Goal: Information Seeking & Learning: Learn about a topic

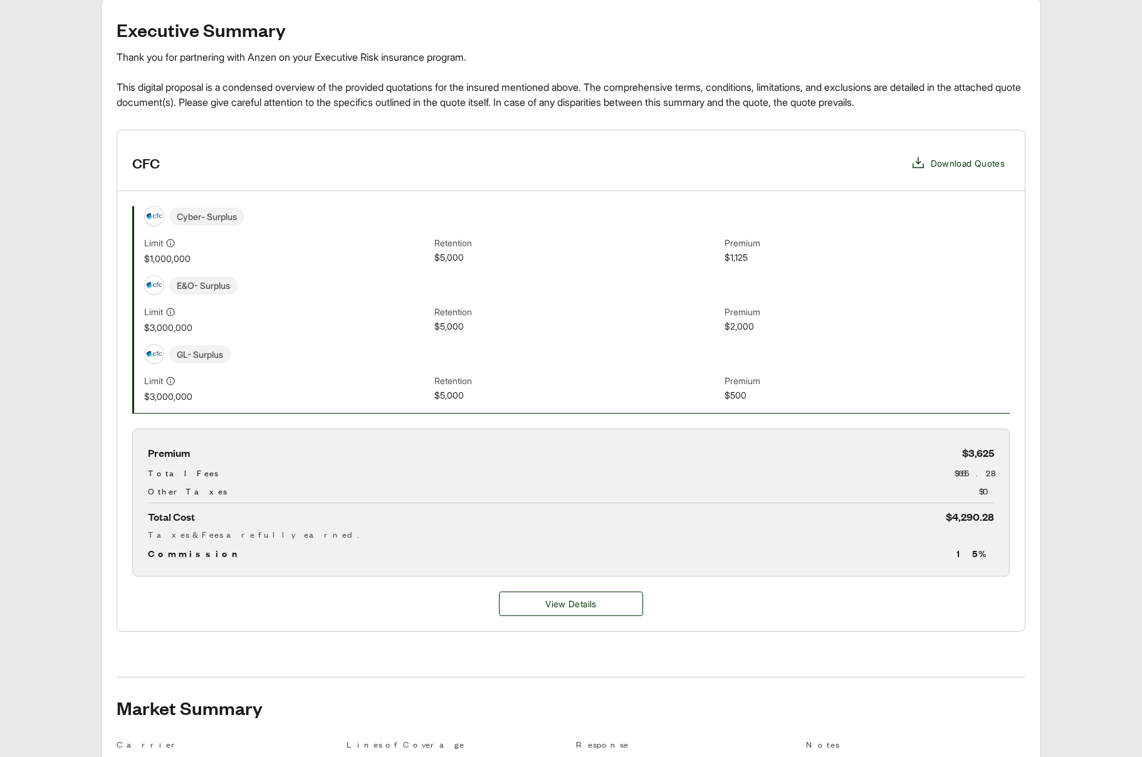
scroll to position [359, 0]
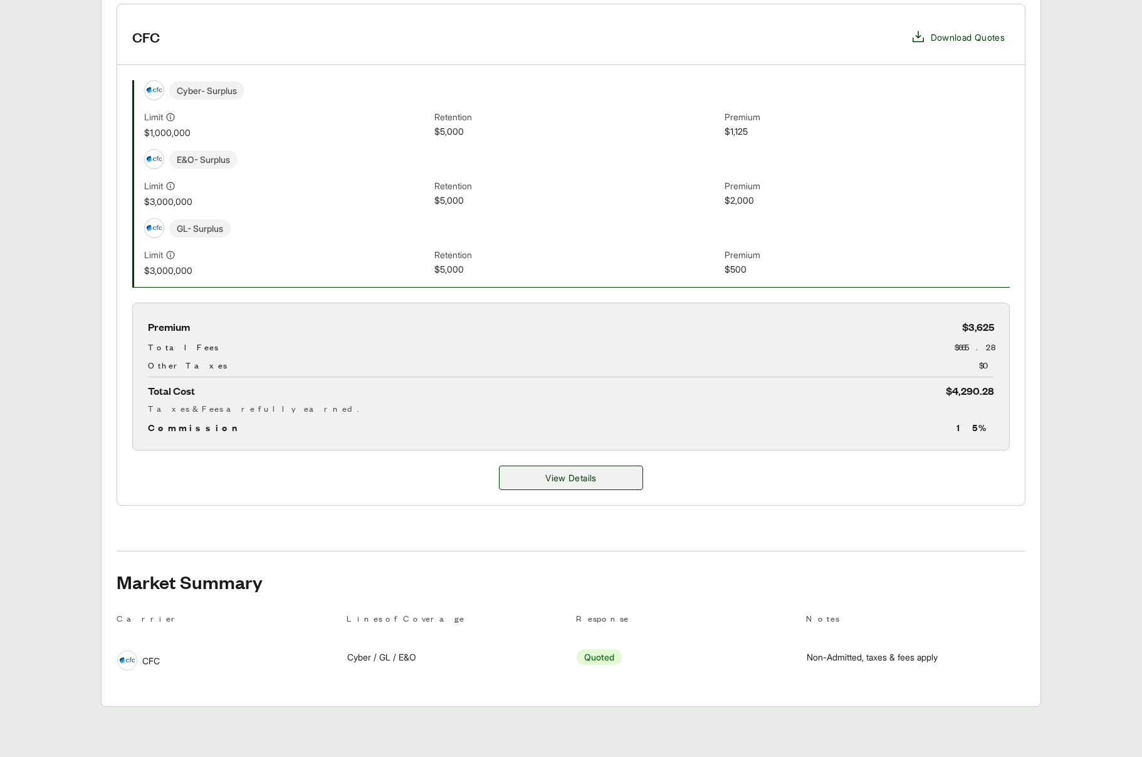
click at [564, 483] on span "View Details" at bounding box center [570, 477] width 51 height 13
click at [566, 485] on button "View Details" at bounding box center [571, 478] width 144 height 24
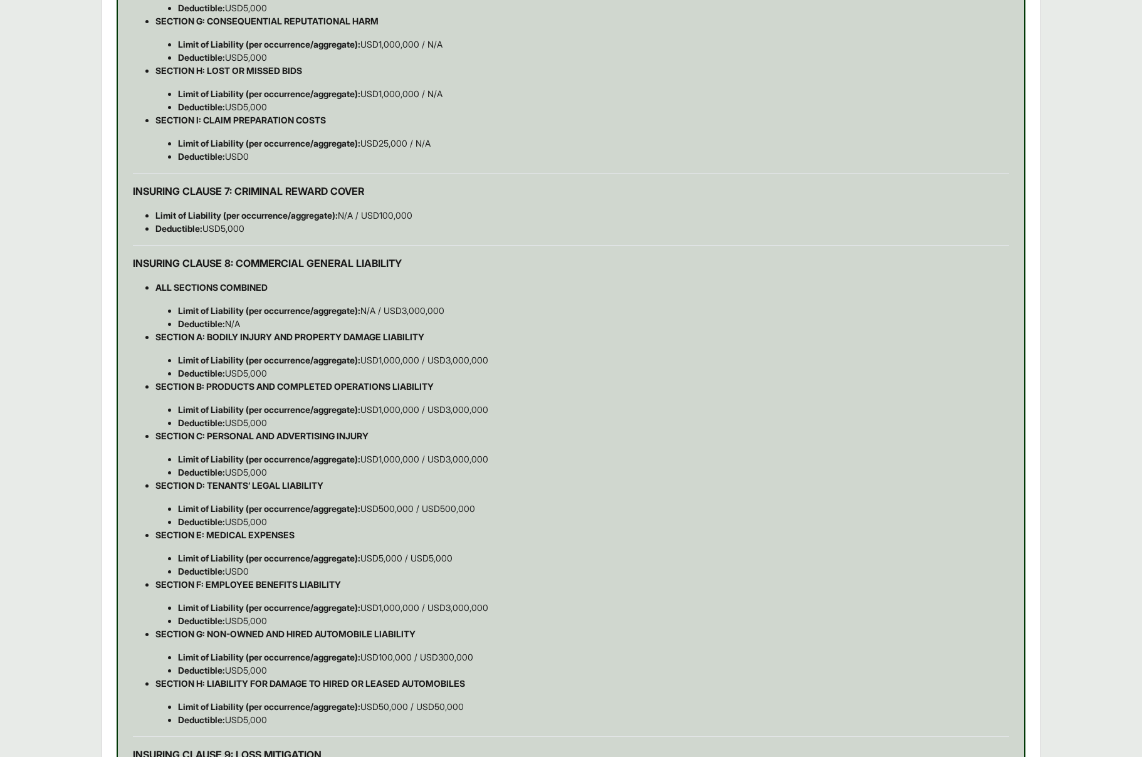
scroll to position [3598, 0]
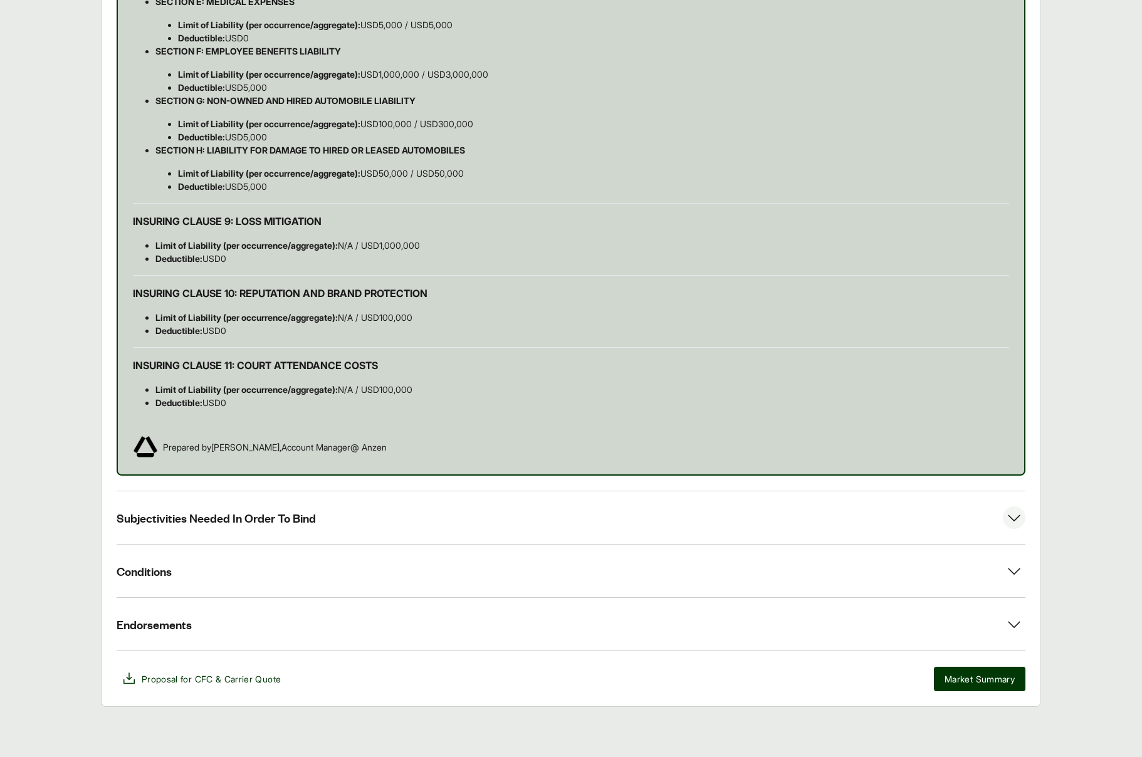
click at [216, 506] on button "Subjectivities Needed In Order To Bind" at bounding box center [571, 517] width 909 height 53
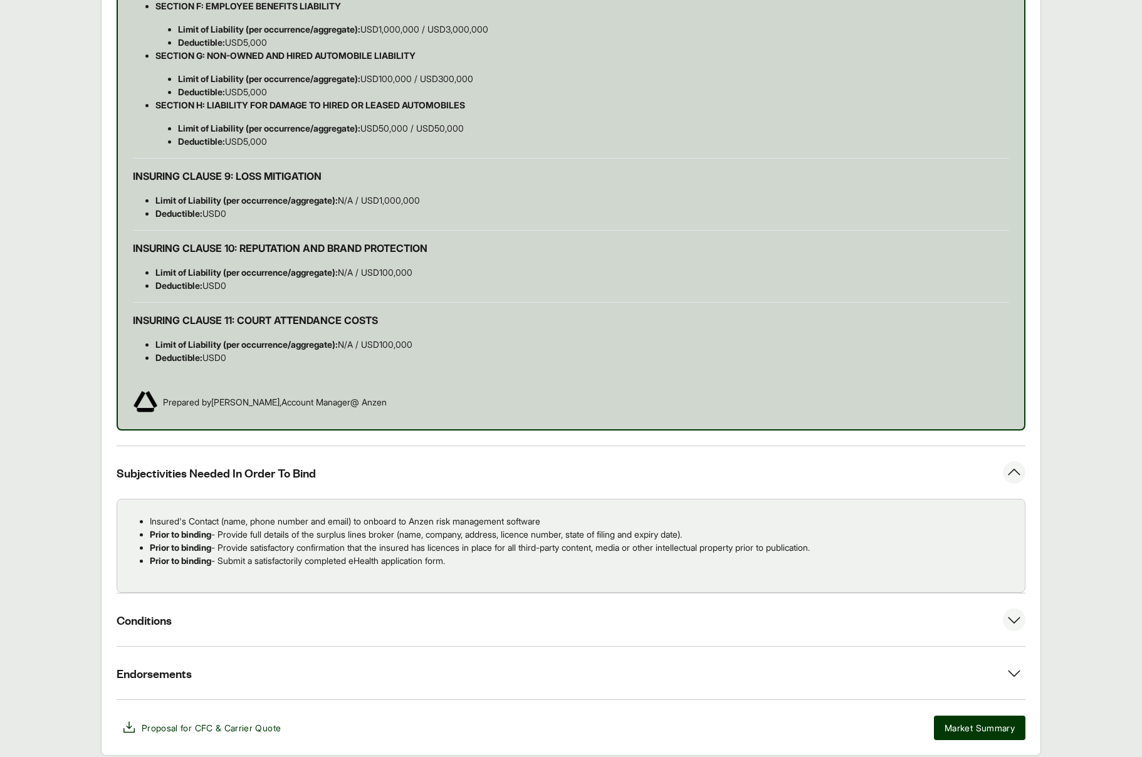
scroll to position [3692, 0]
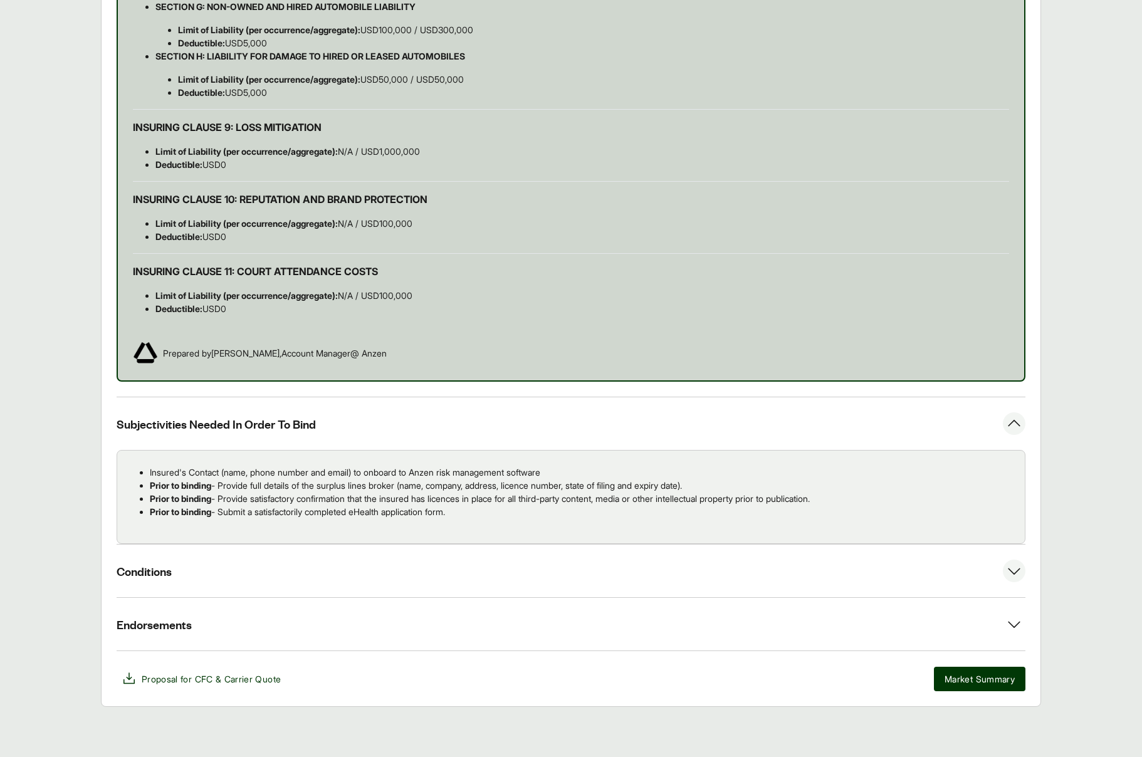
click at [1000, 574] on button "Conditions" at bounding box center [571, 571] width 909 height 53
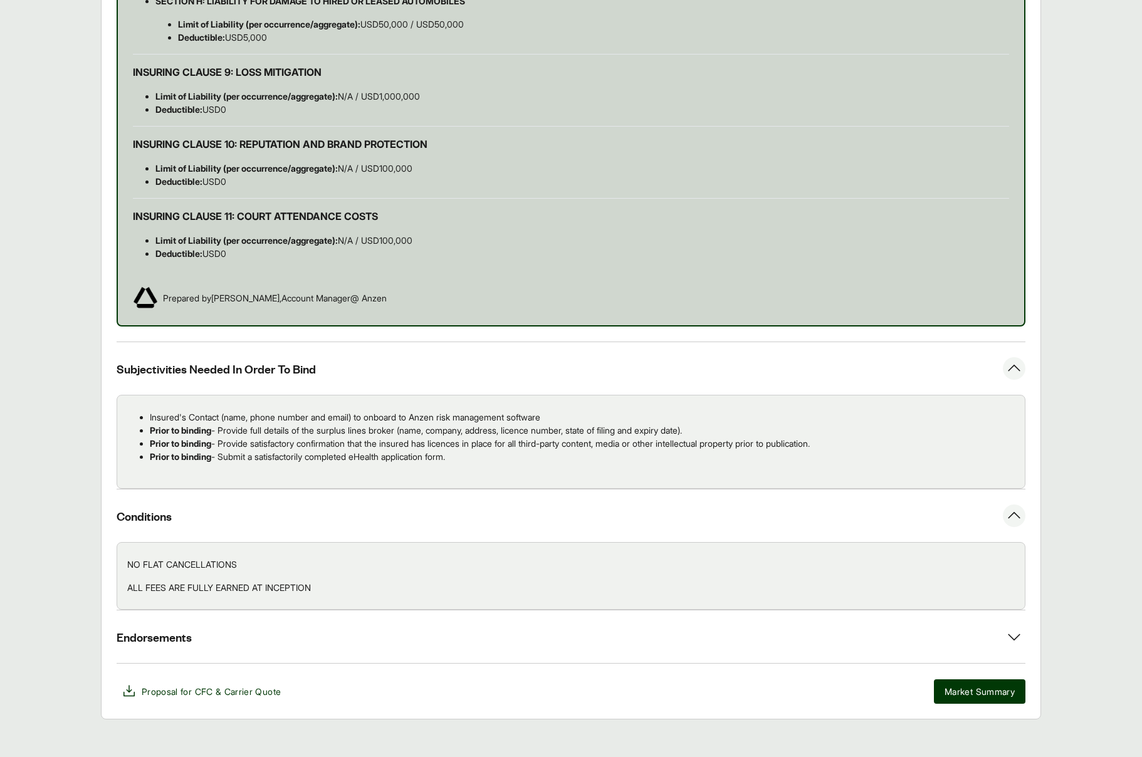
scroll to position [3760, 0]
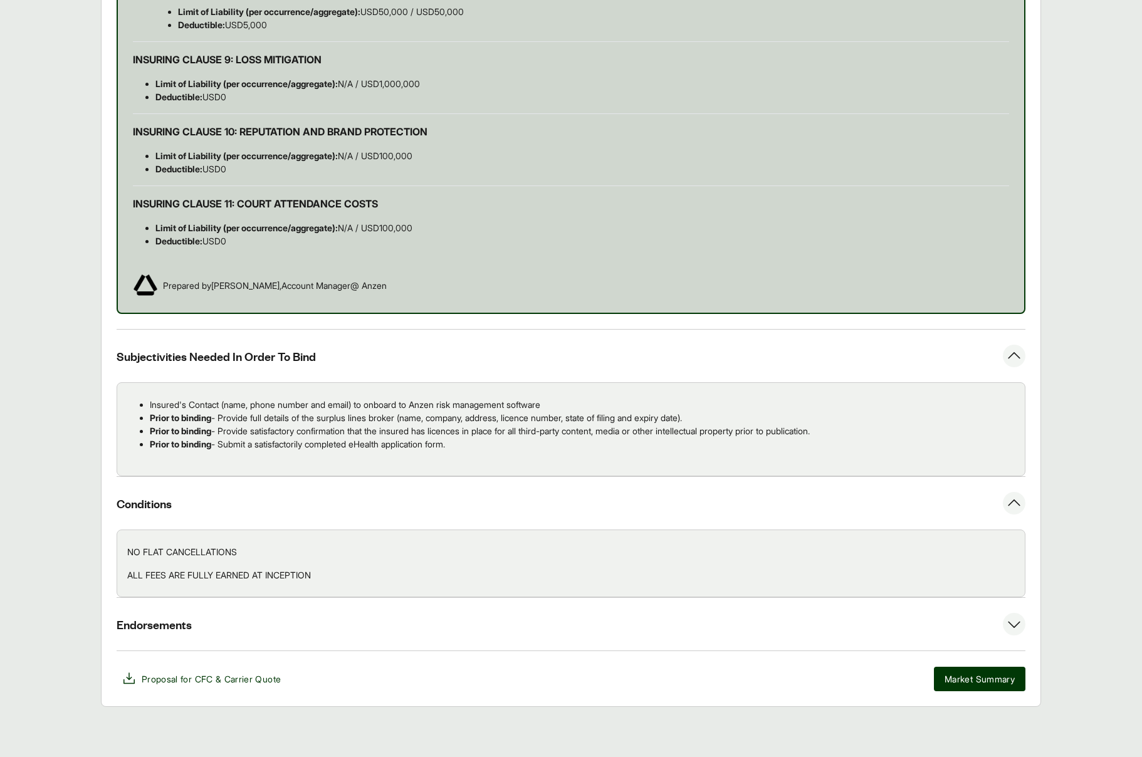
click at [176, 628] on span "Endorsements" at bounding box center [154, 625] width 75 height 16
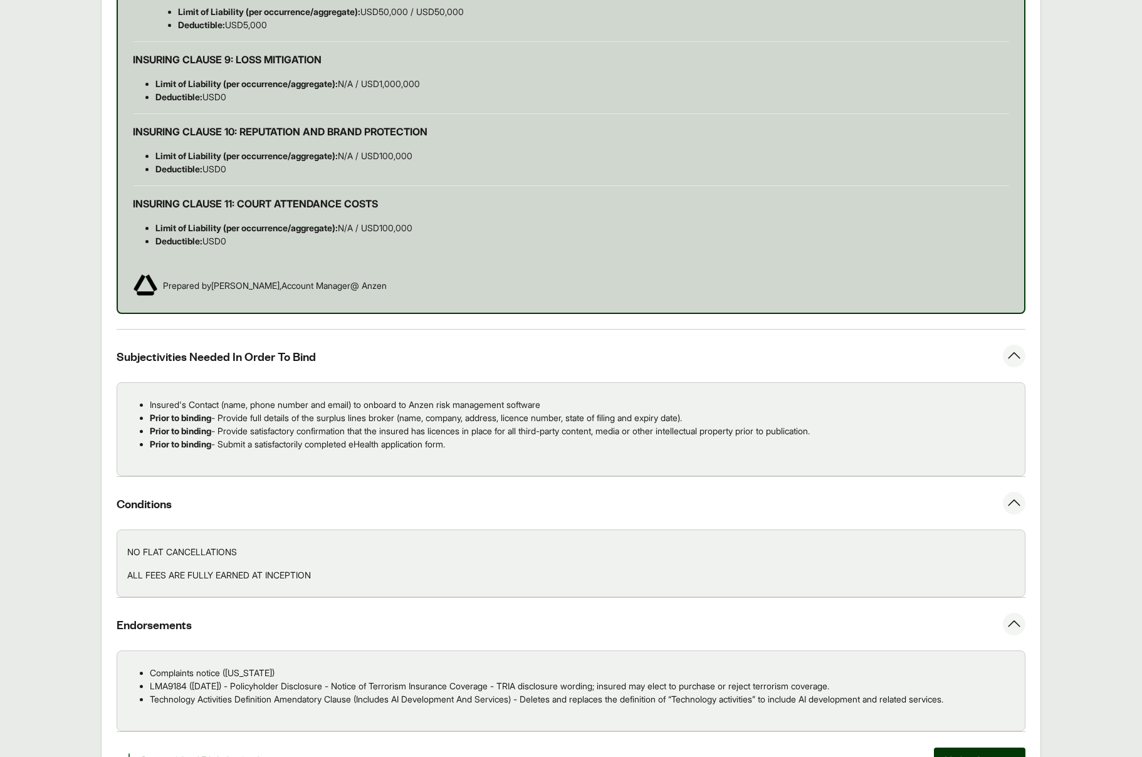
scroll to position [3841, 0]
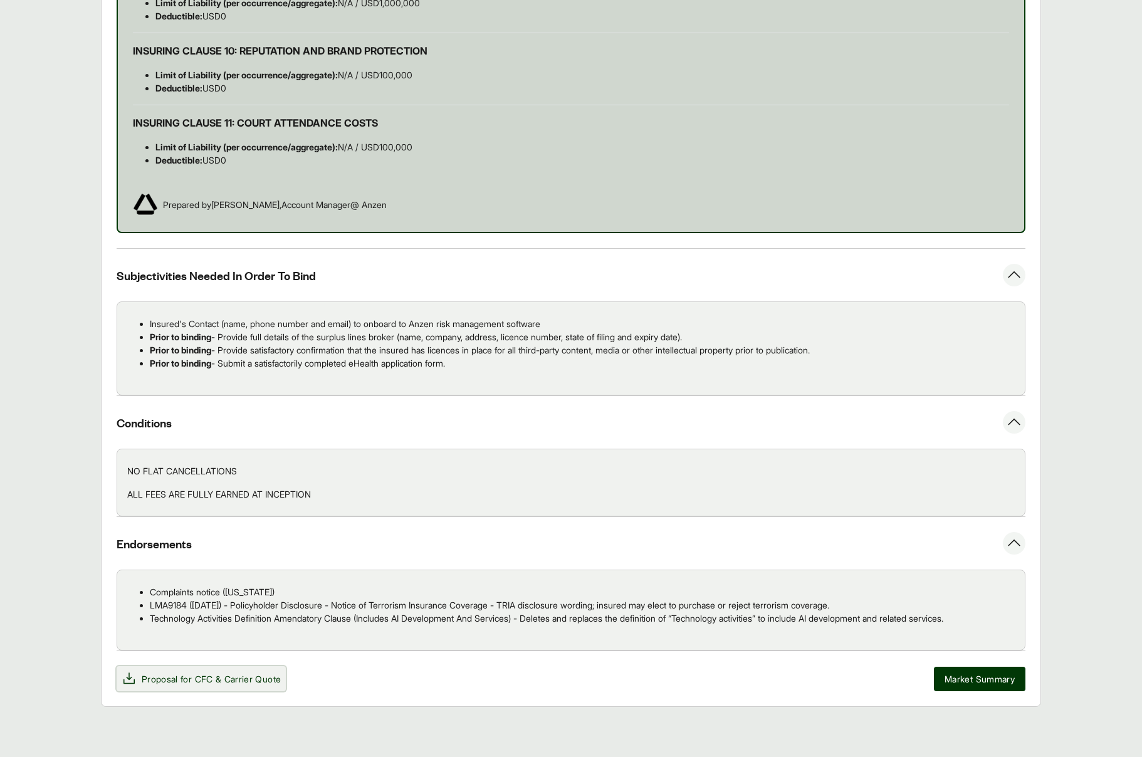
click at [181, 677] on span "Proposal for CFC & Carrier Quote" at bounding box center [211, 679] width 139 height 13
